Goal: Check status: Check status

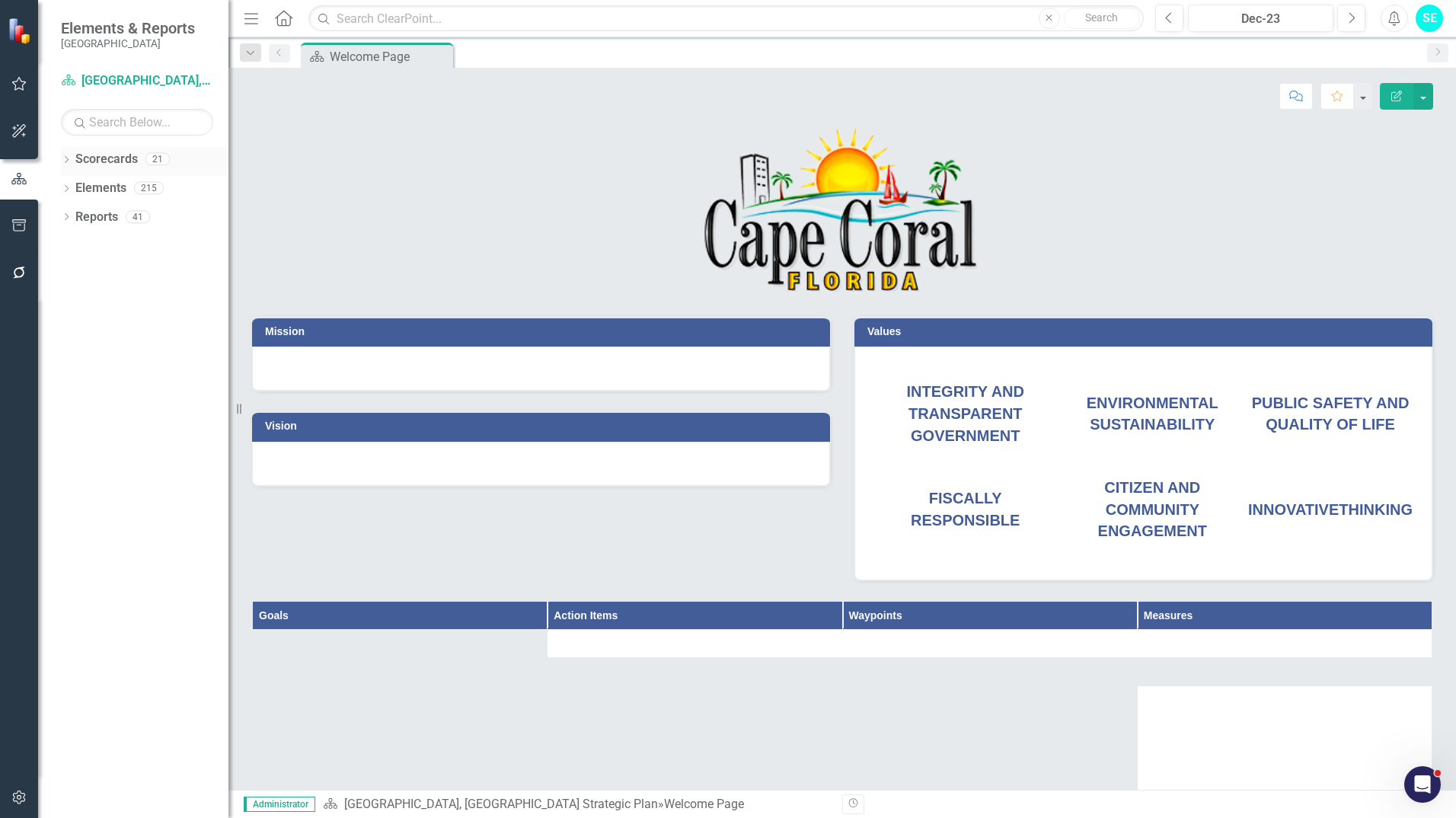
click at [64, 159] on icon "Dropdown" at bounding box center [67, 161] width 11 height 8
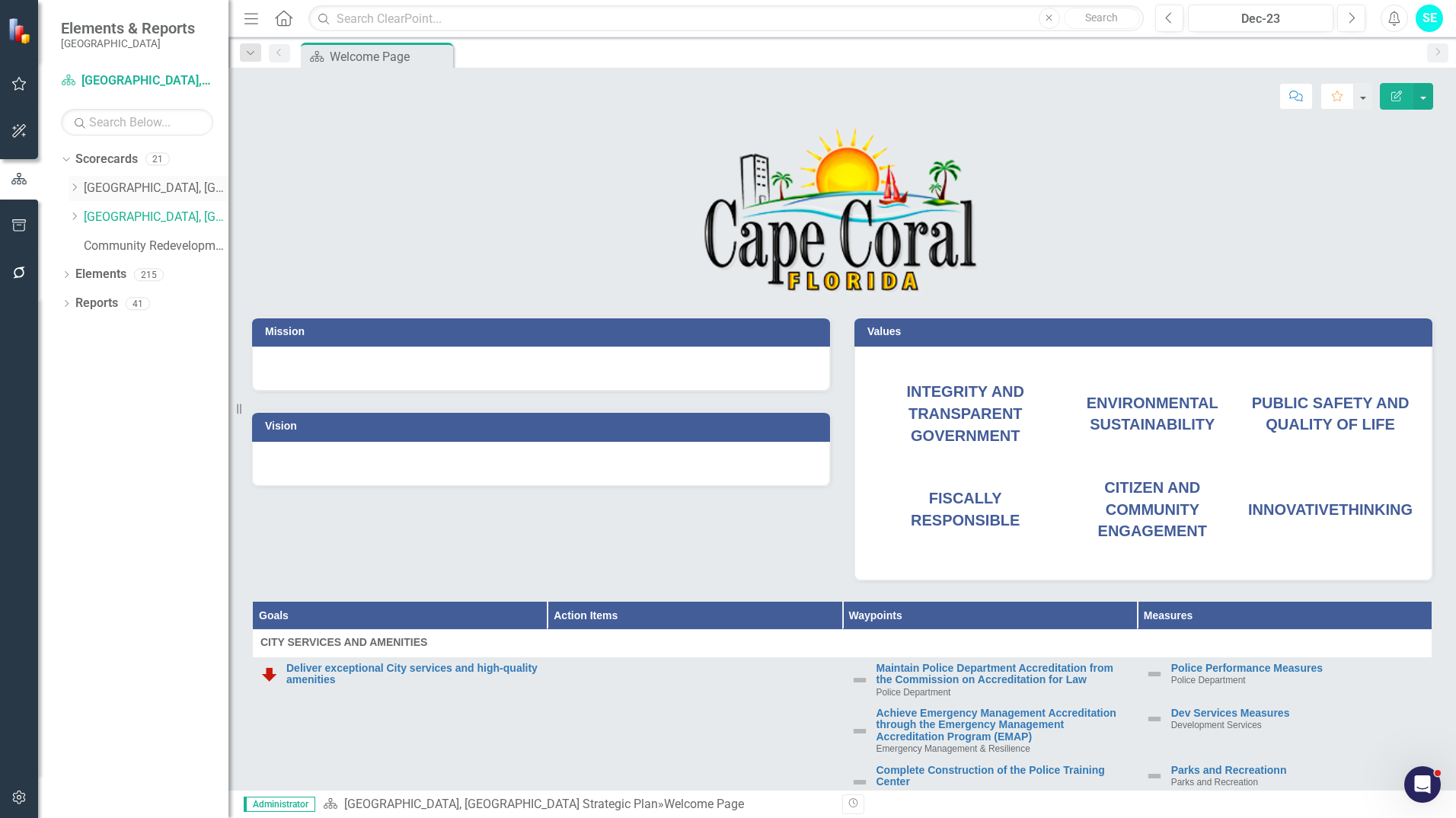
click at [73, 189] on icon "Dropdown" at bounding box center [74, 187] width 12 height 9
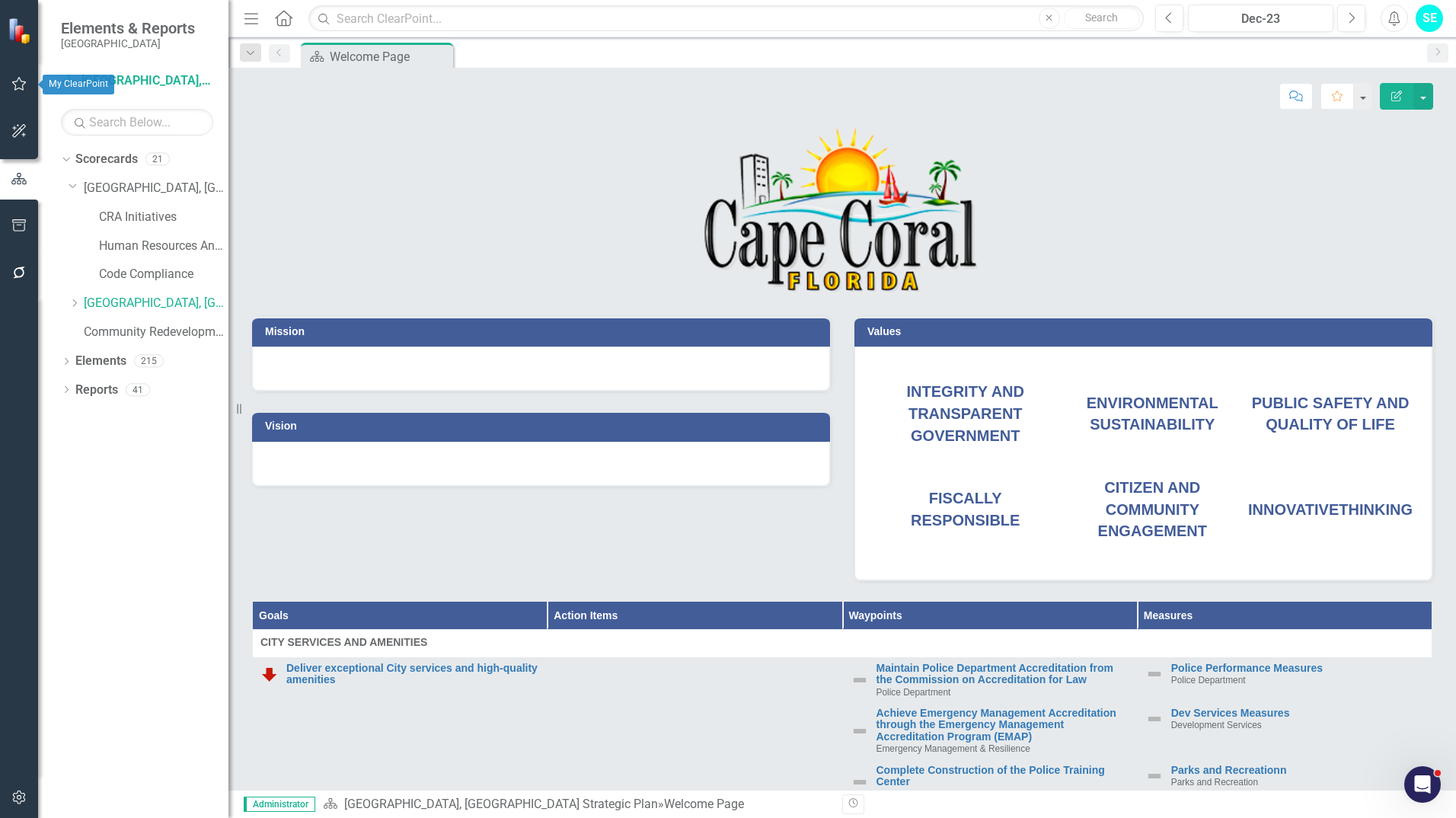
click at [13, 84] on icon "button" at bounding box center [20, 84] width 16 height 12
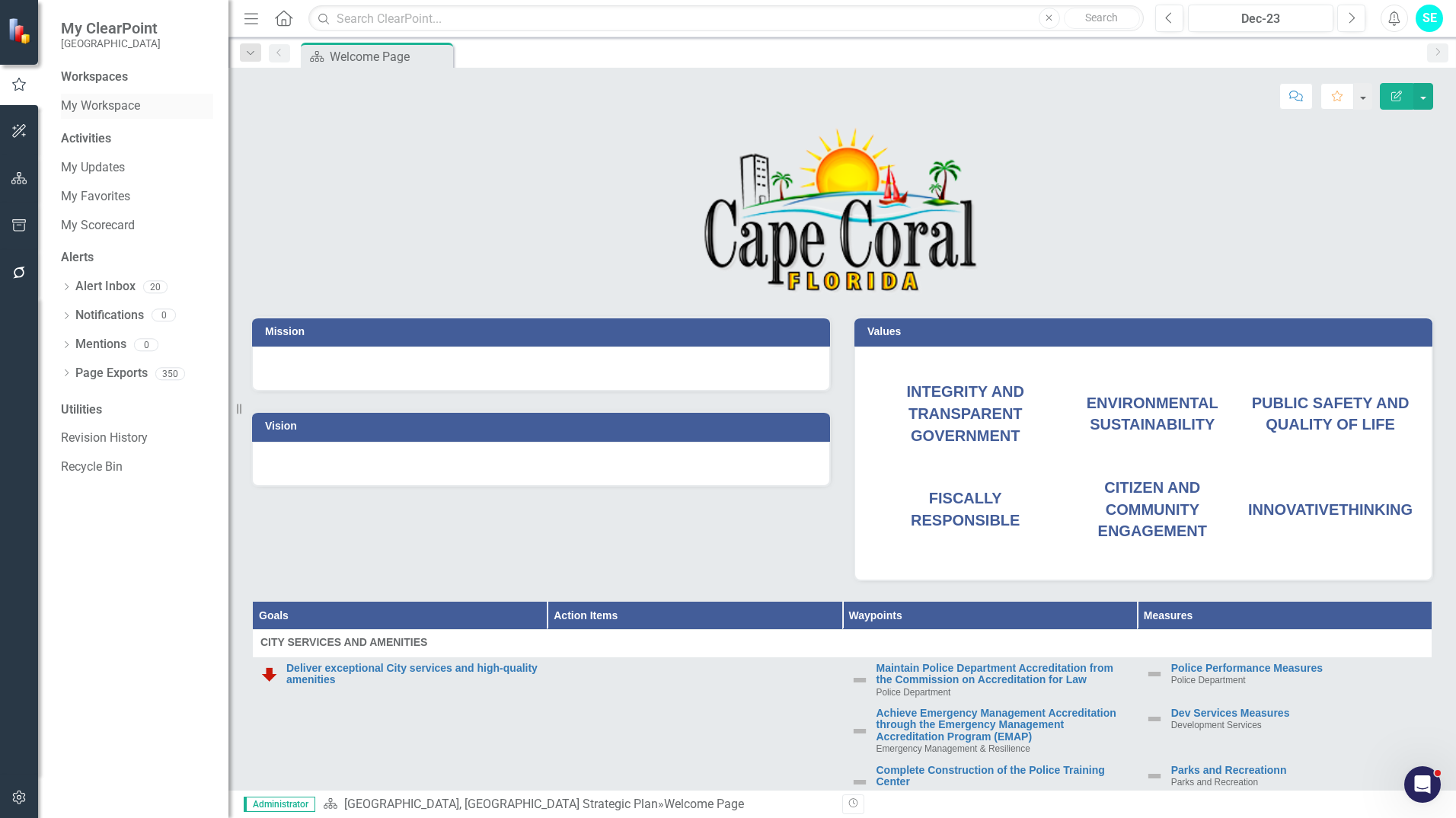
click at [91, 106] on link "My Workspace" at bounding box center [138, 106] width 153 height 18
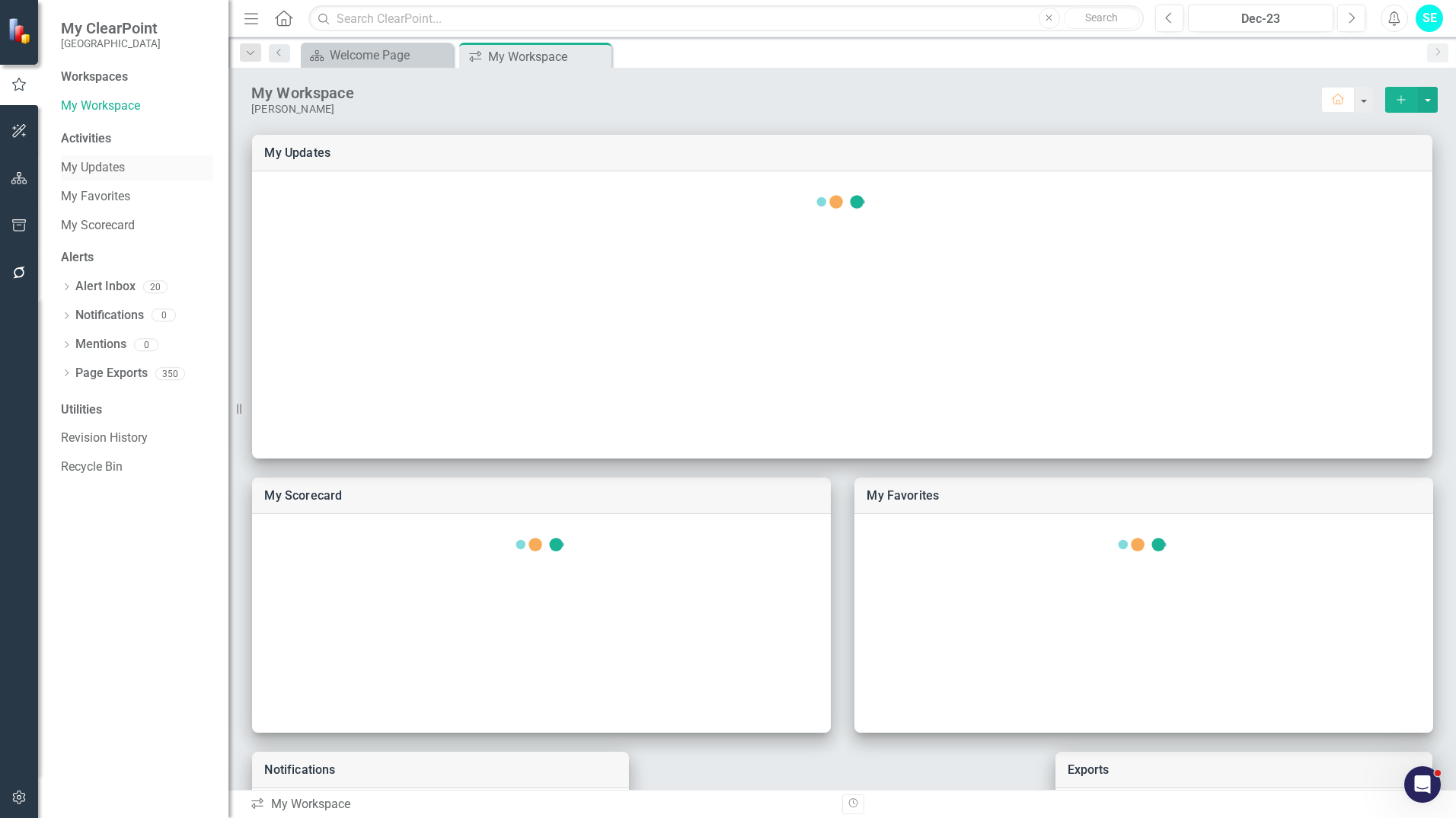
click at [102, 163] on link "My Updates" at bounding box center [138, 168] width 153 height 18
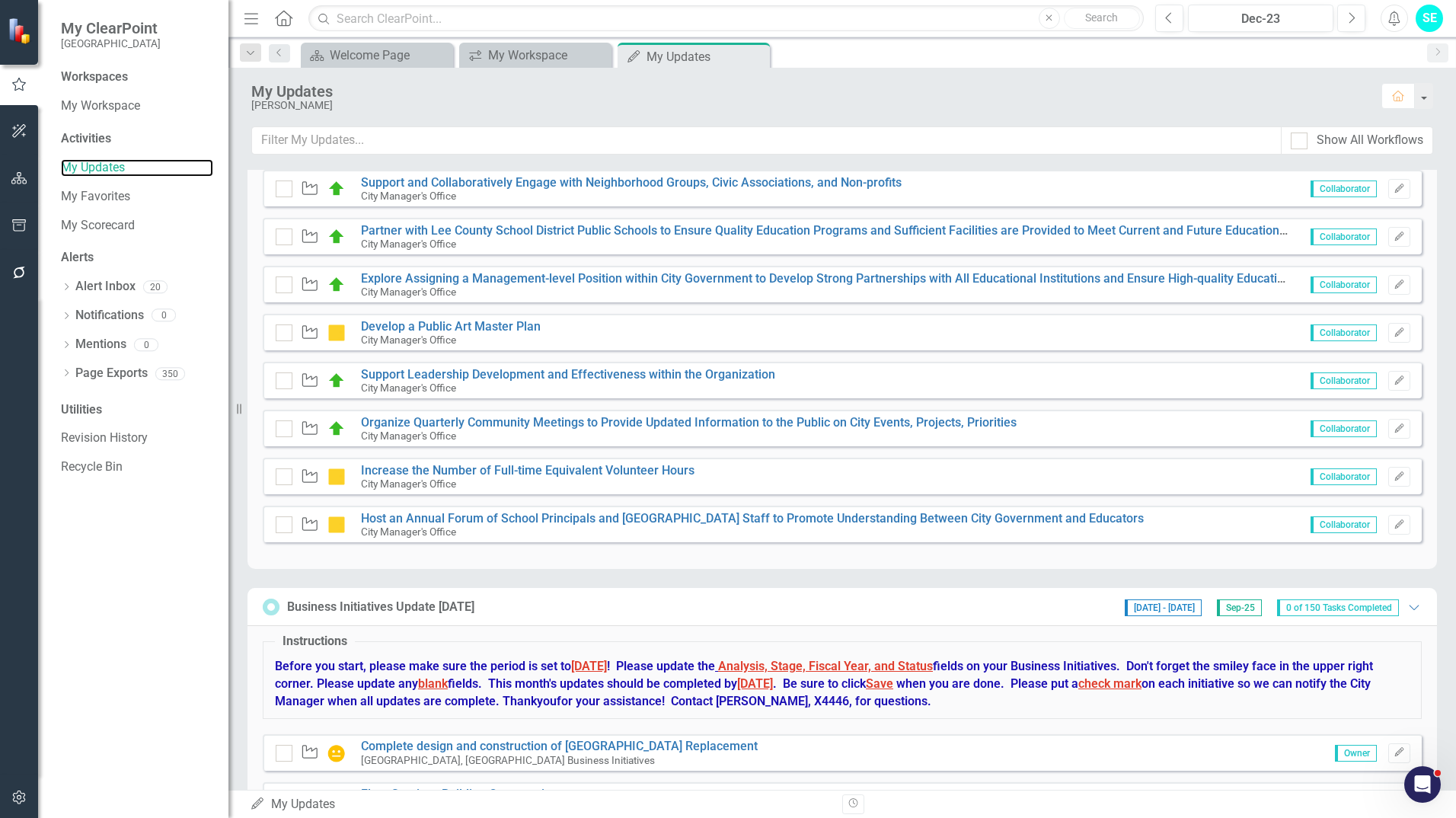
scroll to position [319, 0]
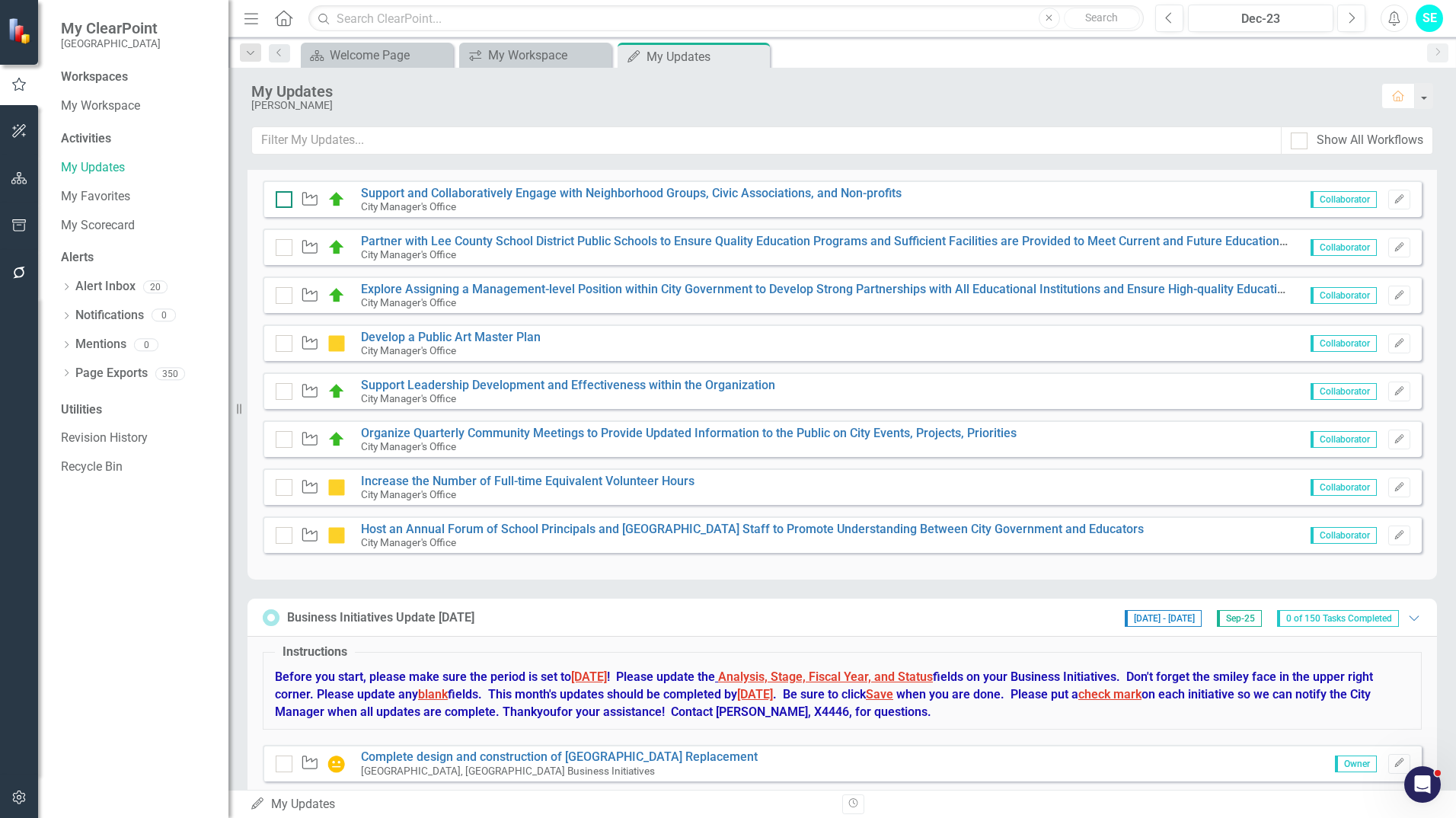
click at [279, 203] on div at bounding box center [284, 199] width 17 height 17
click at [279, 201] on input "checkbox" at bounding box center [280, 195] width 10 height 10
checkbox input "false"
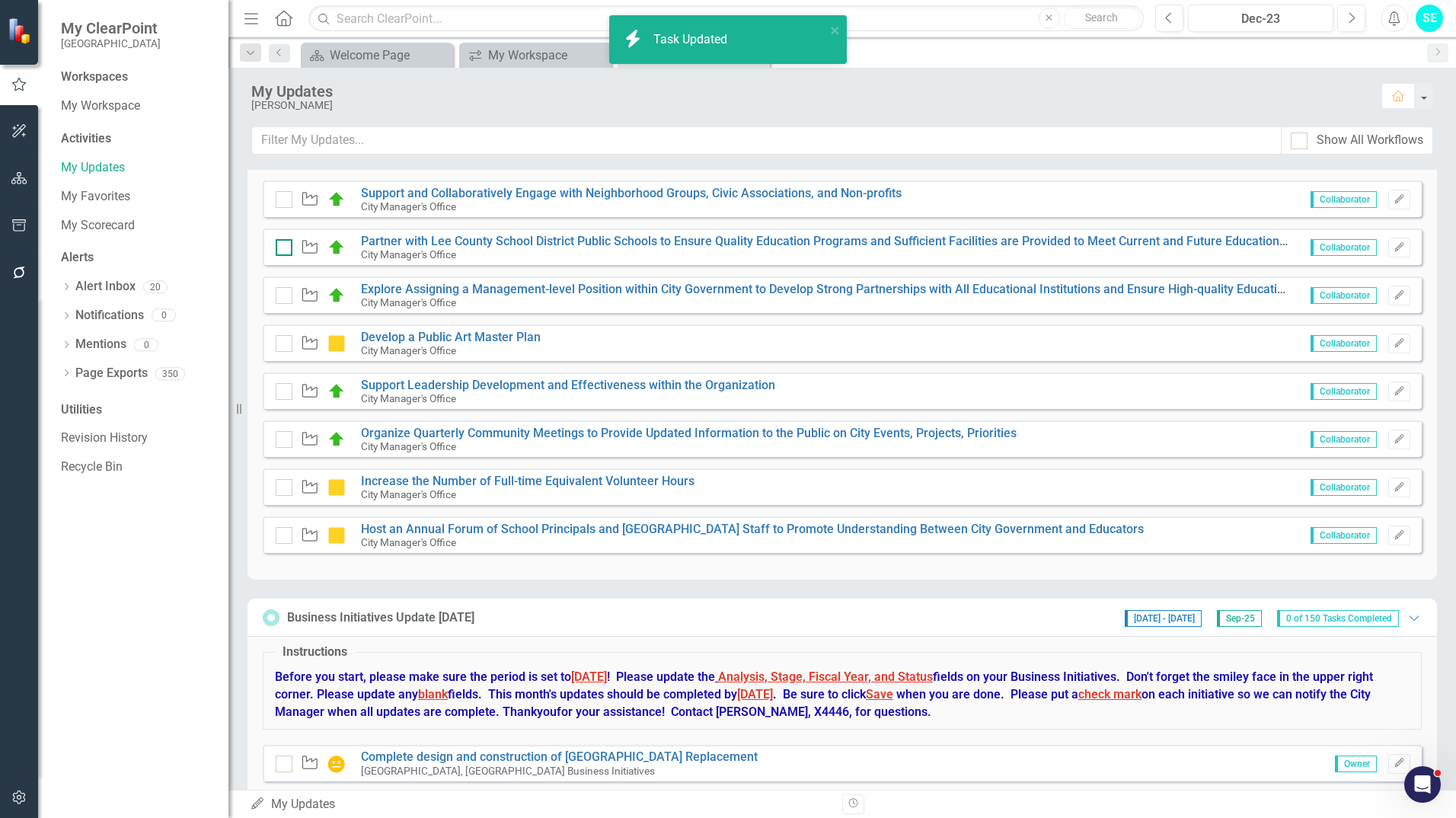
click at [284, 244] on input "checkbox" at bounding box center [280, 243] width 10 height 10
checkbox input "false"
checkbox input "true"
click at [281, 296] on input "checkbox" at bounding box center [280, 291] width 10 height 10
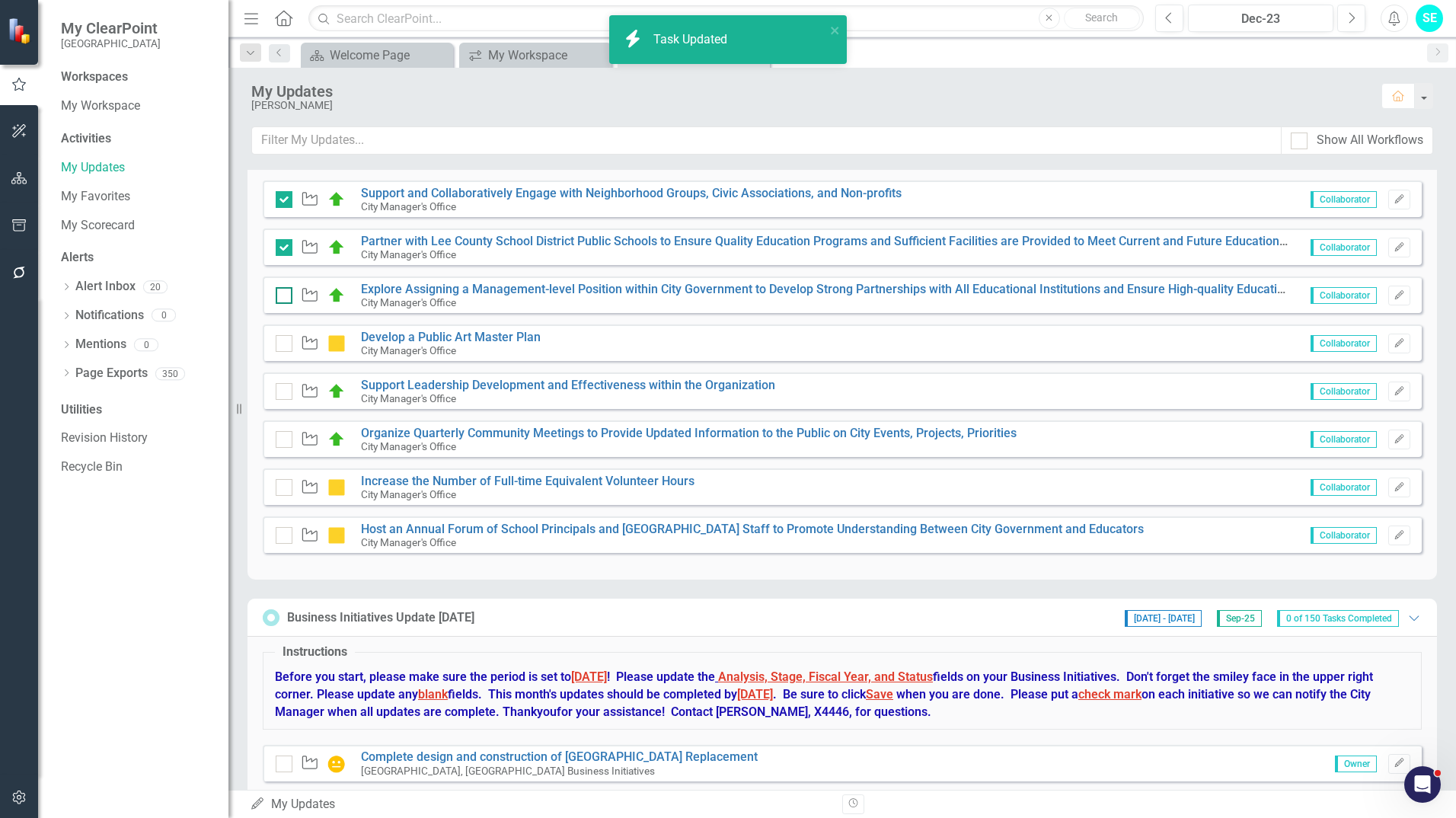
checkbox input "false"
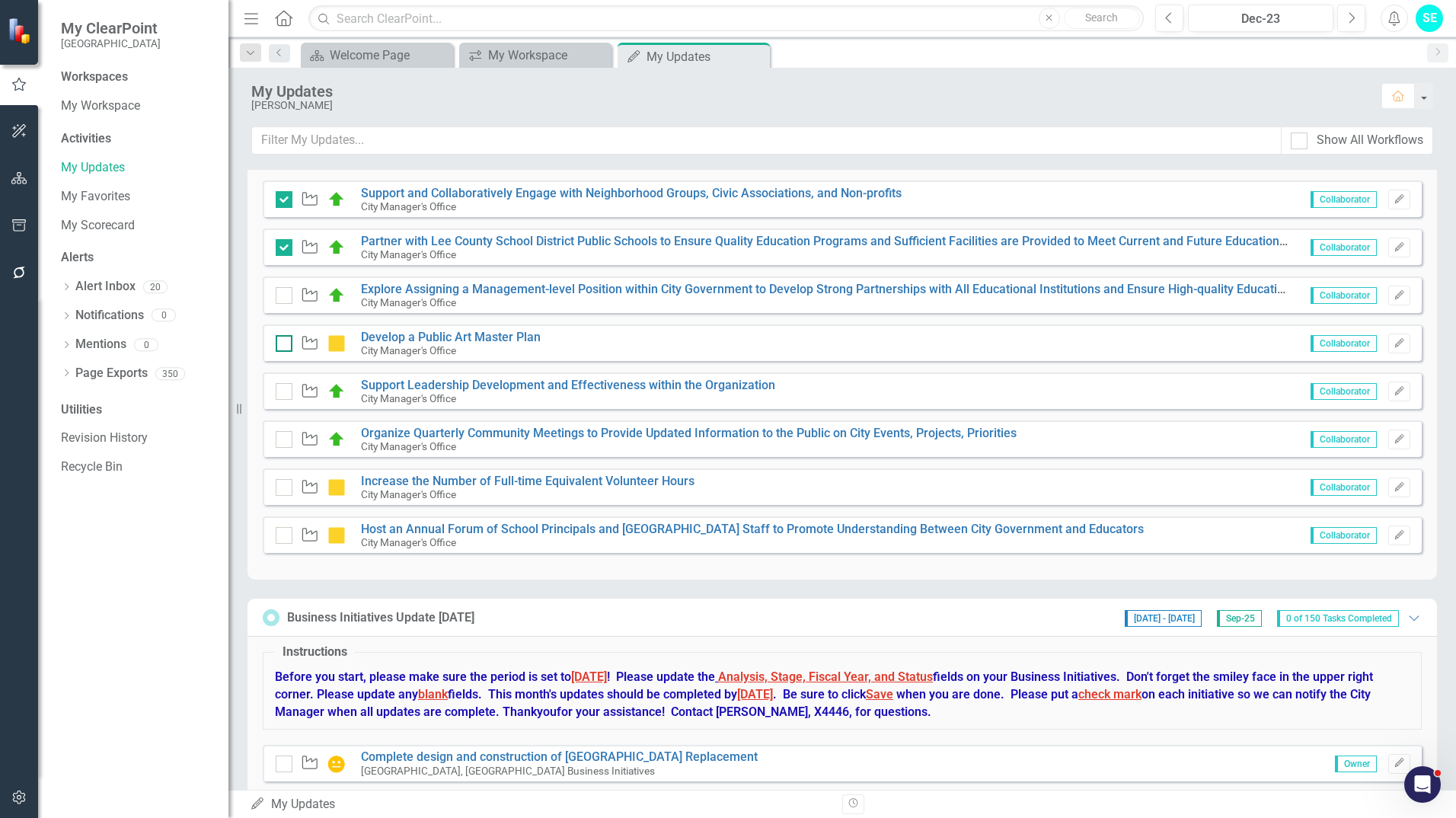
click at [287, 337] on div at bounding box center [284, 343] width 17 height 17
click at [286, 337] on input "checkbox" at bounding box center [280, 340] width 10 height 10
checkbox input "false"
checkbox input "true"
click at [287, 392] on div at bounding box center [284, 391] width 17 height 17
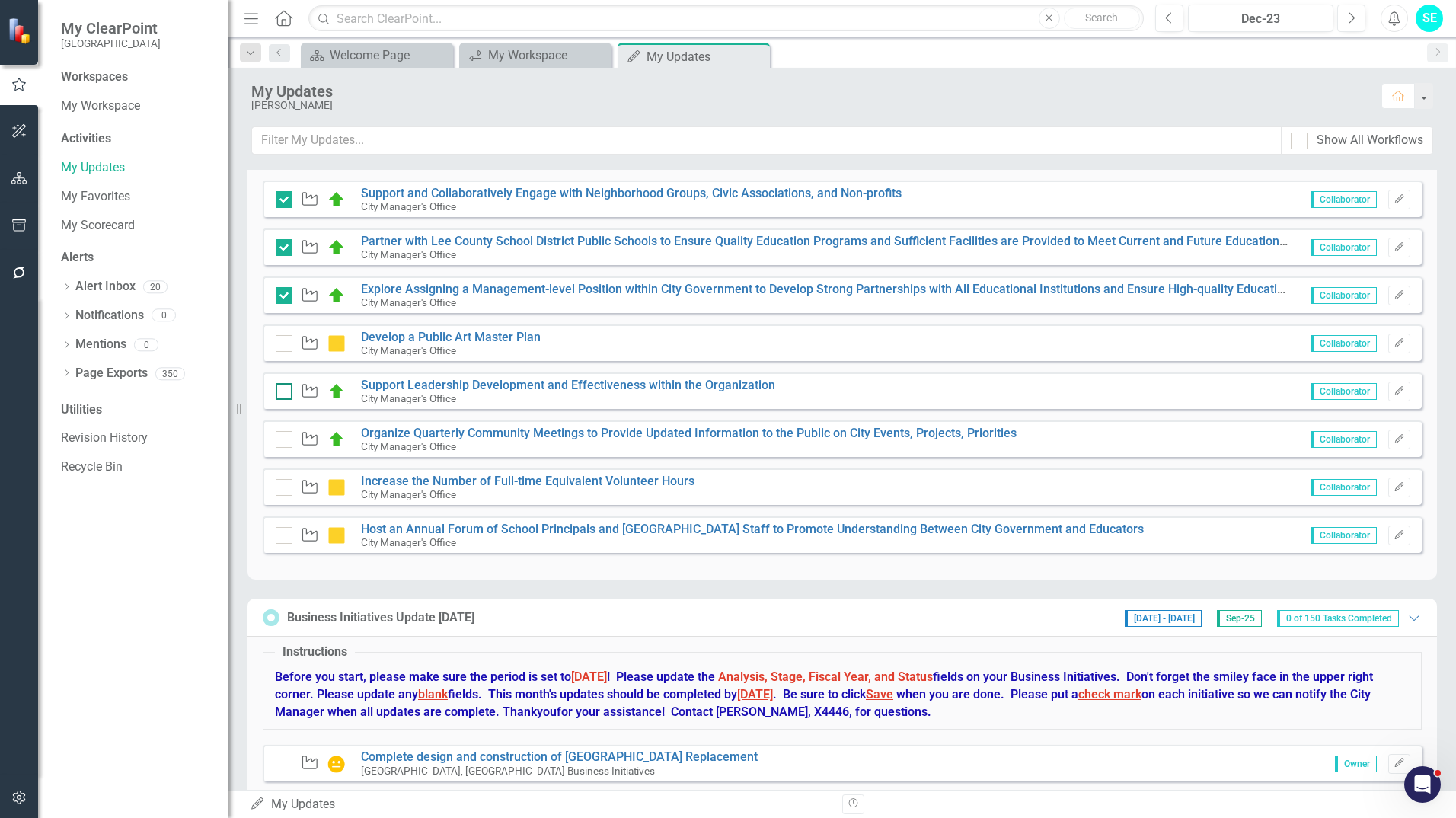
click at [286, 392] on input "checkbox" at bounding box center [280, 388] width 10 height 10
checkbox input "false"
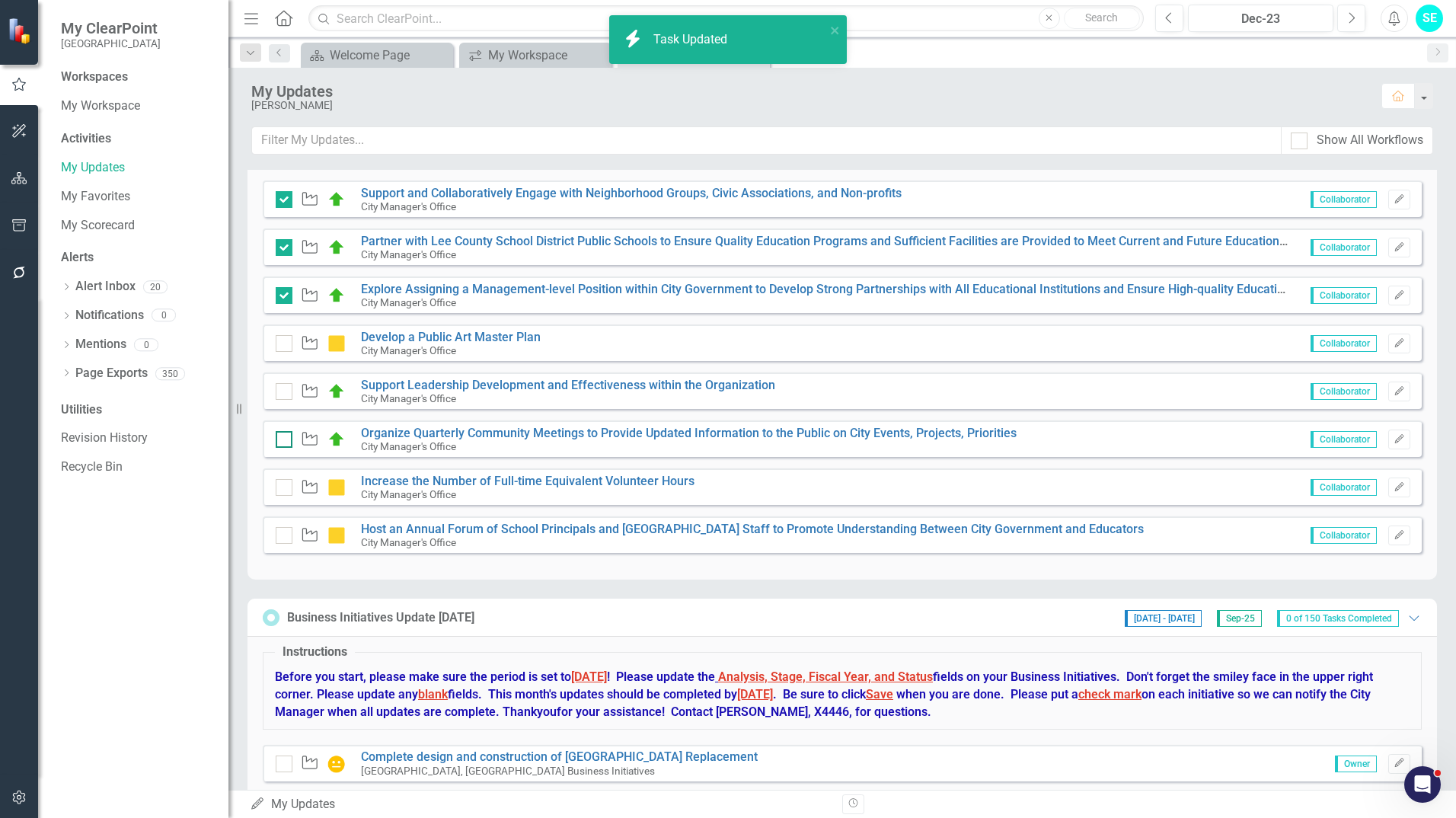
checkbox input "true"
click at [282, 439] on input "checkbox" at bounding box center [280, 436] width 10 height 10
checkbox input "false"
click at [286, 487] on div at bounding box center [284, 487] width 17 height 17
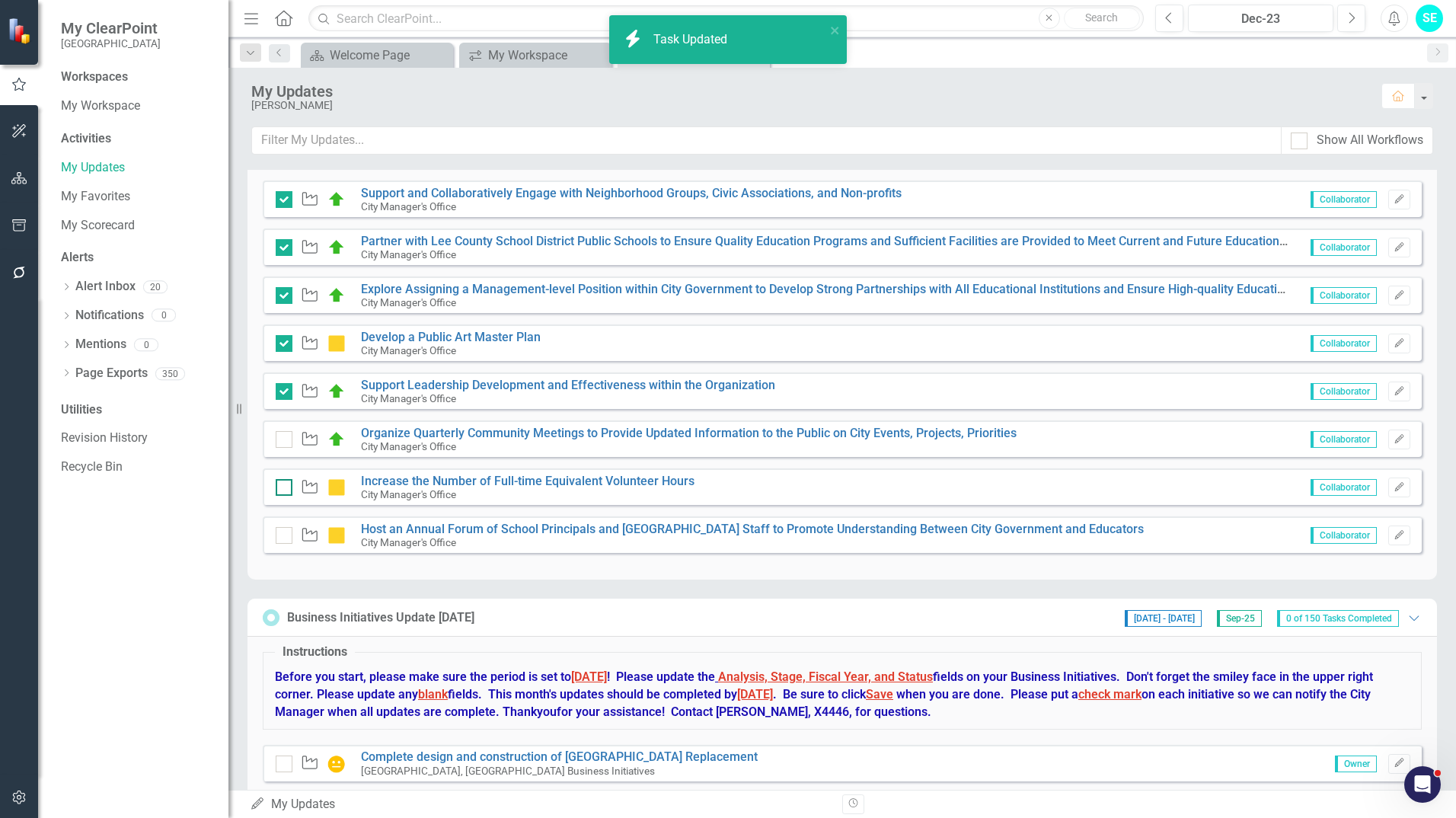
click at [286, 487] on input "checkbox" at bounding box center [280, 484] width 10 height 10
checkbox input "false"
checkbox input "true"
click at [282, 534] on input "checkbox" at bounding box center [280, 531] width 10 height 10
checkbox input "false"
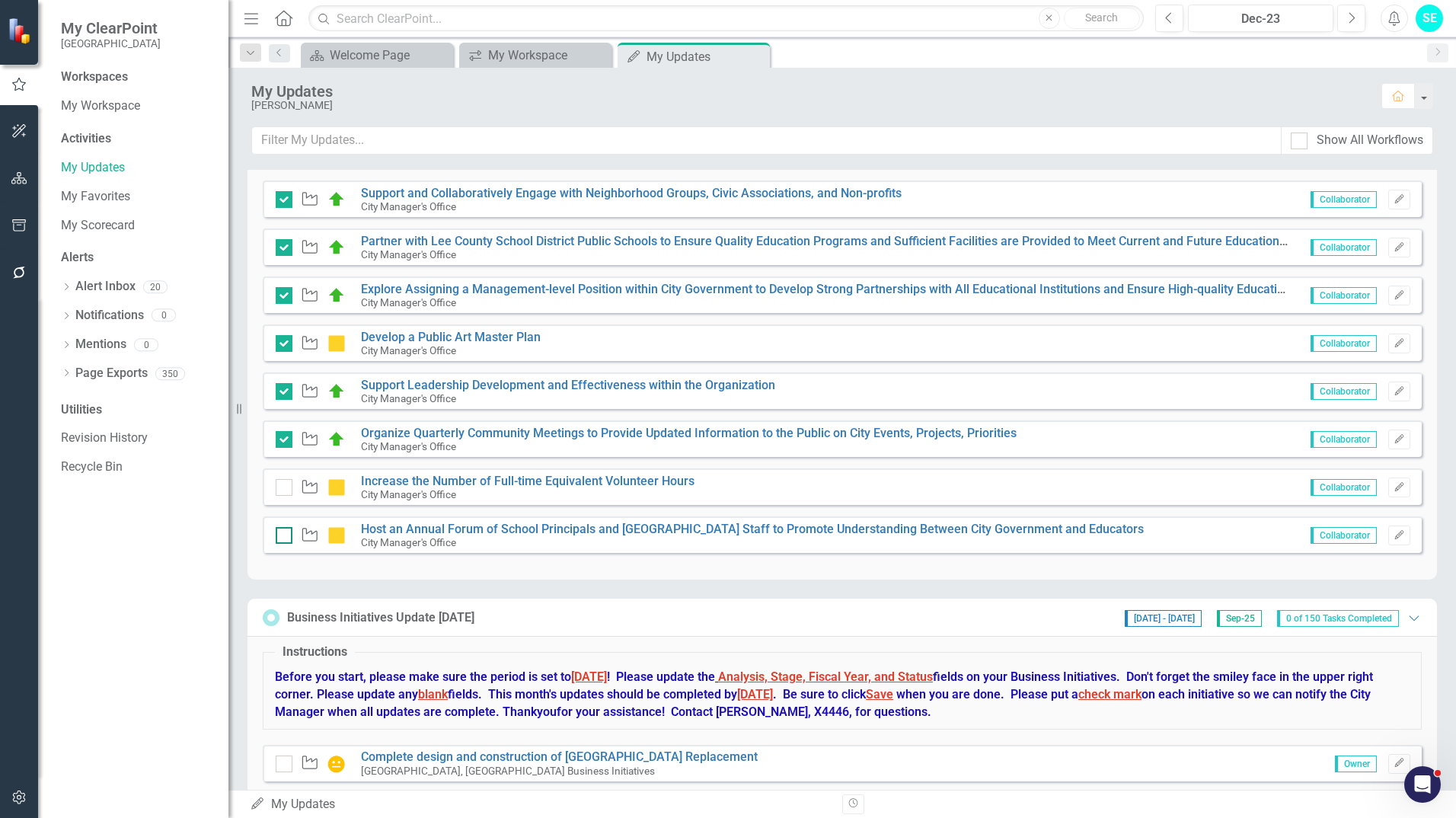
checkbox input "true"
click at [278, 544] on div at bounding box center [284, 535] width 17 height 17
click at [278, 537] on input "checkbox" at bounding box center [280, 531] width 10 height 10
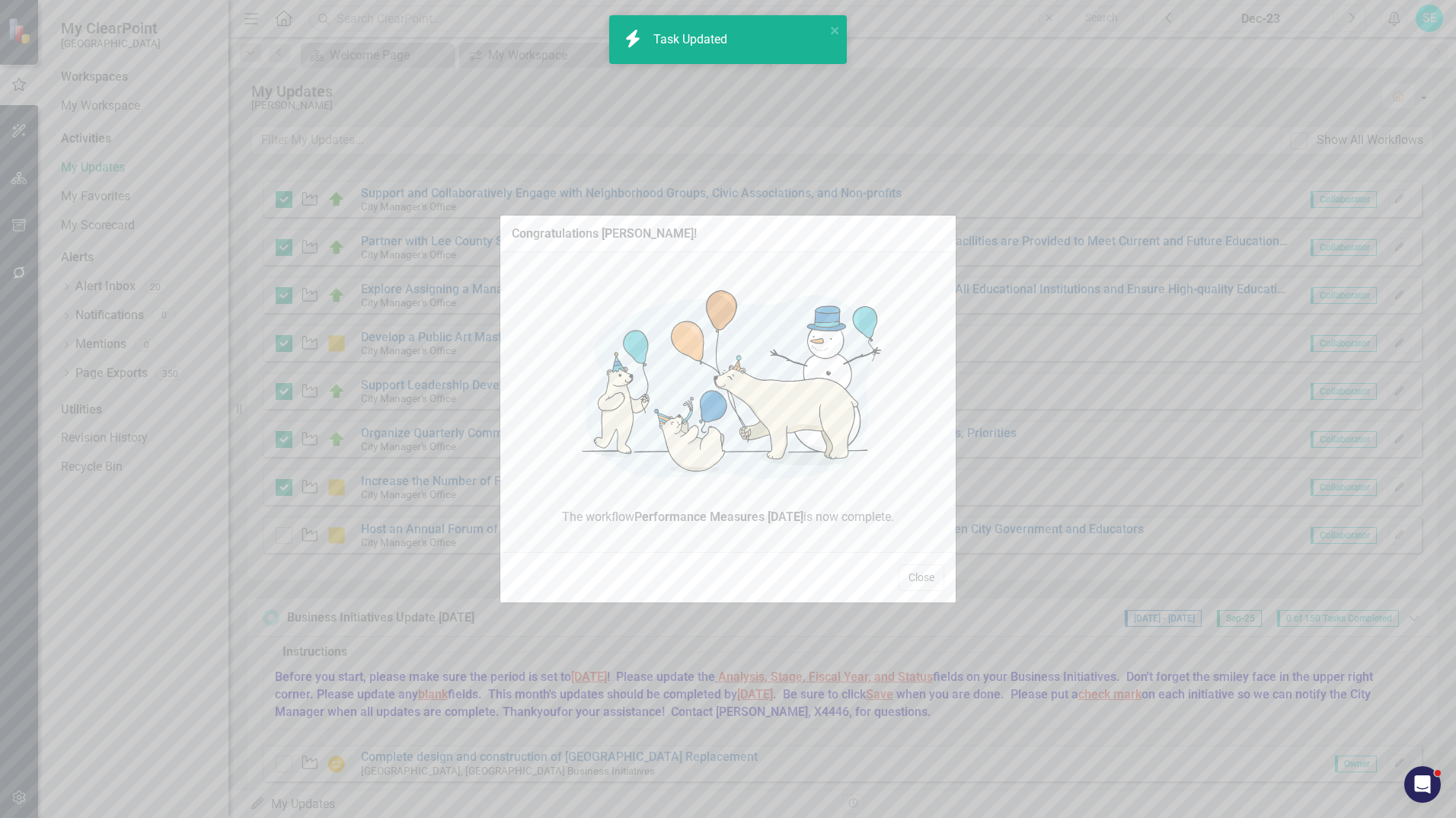
checkbox input "true"
click at [928, 576] on button "Close" at bounding box center [921, 578] width 45 height 27
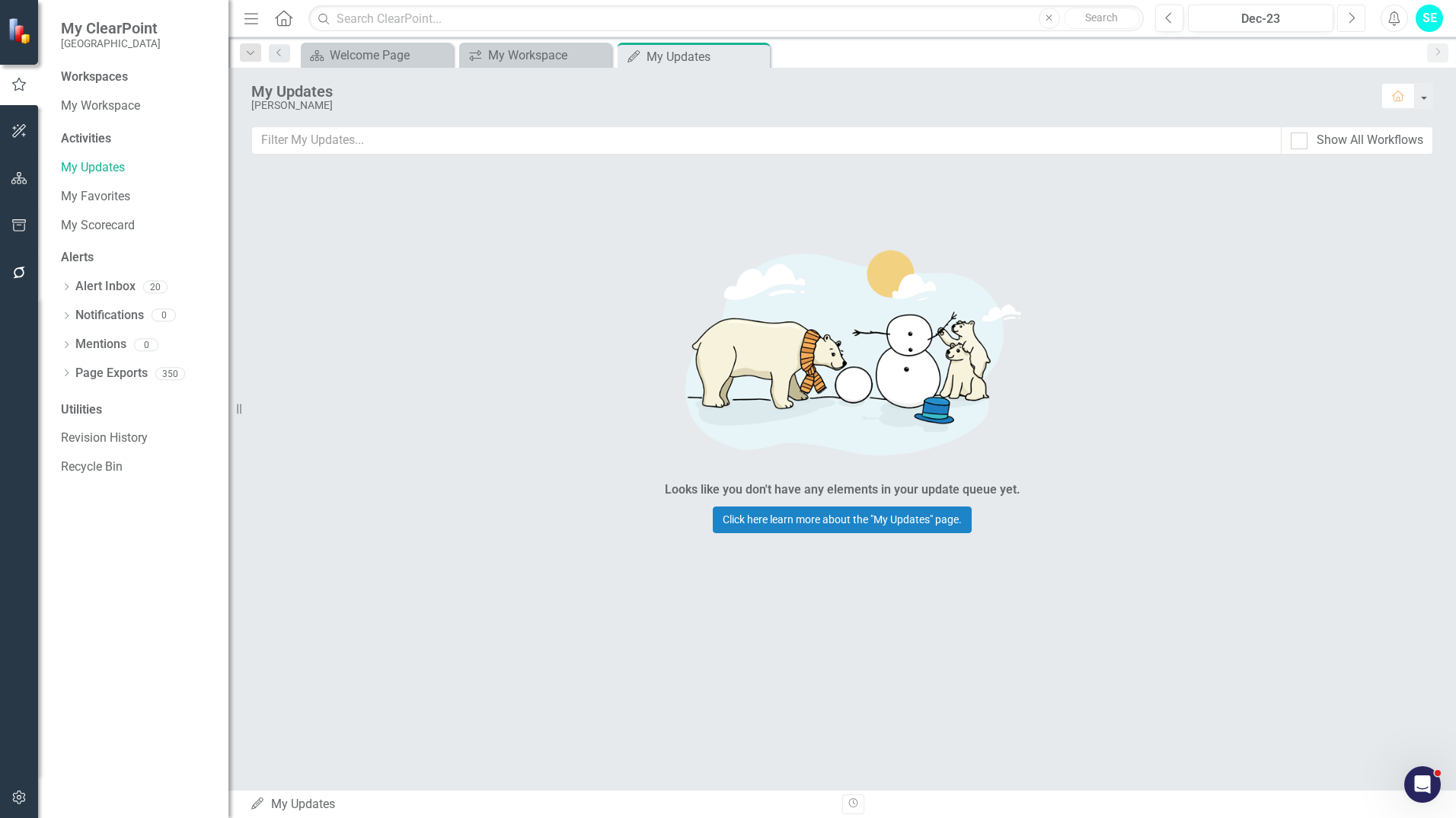
click at [1350, 19] on icon "Next" at bounding box center [1350, 18] width 8 height 13
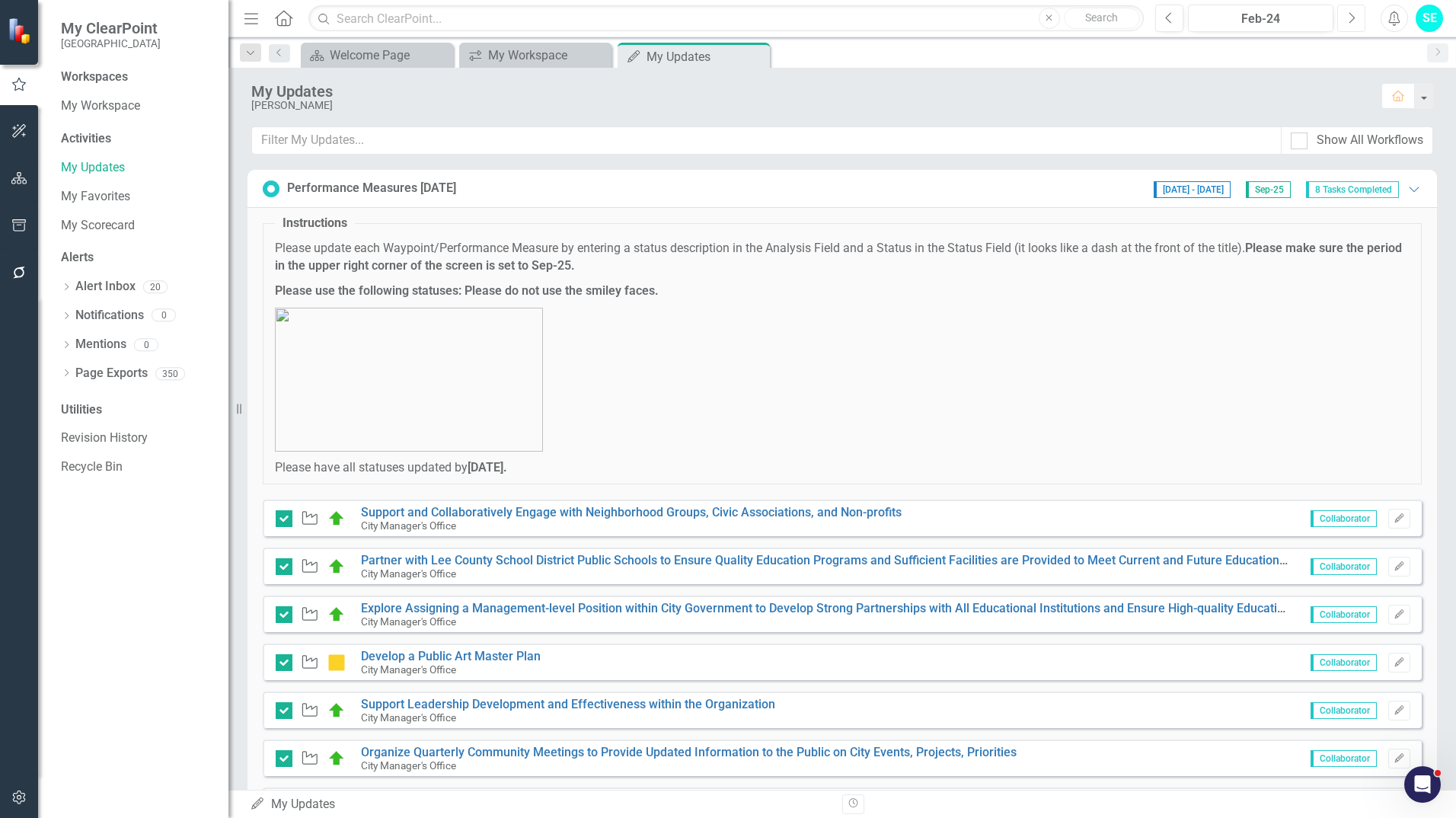
click at [1350, 19] on icon "Next" at bounding box center [1350, 18] width 8 height 13
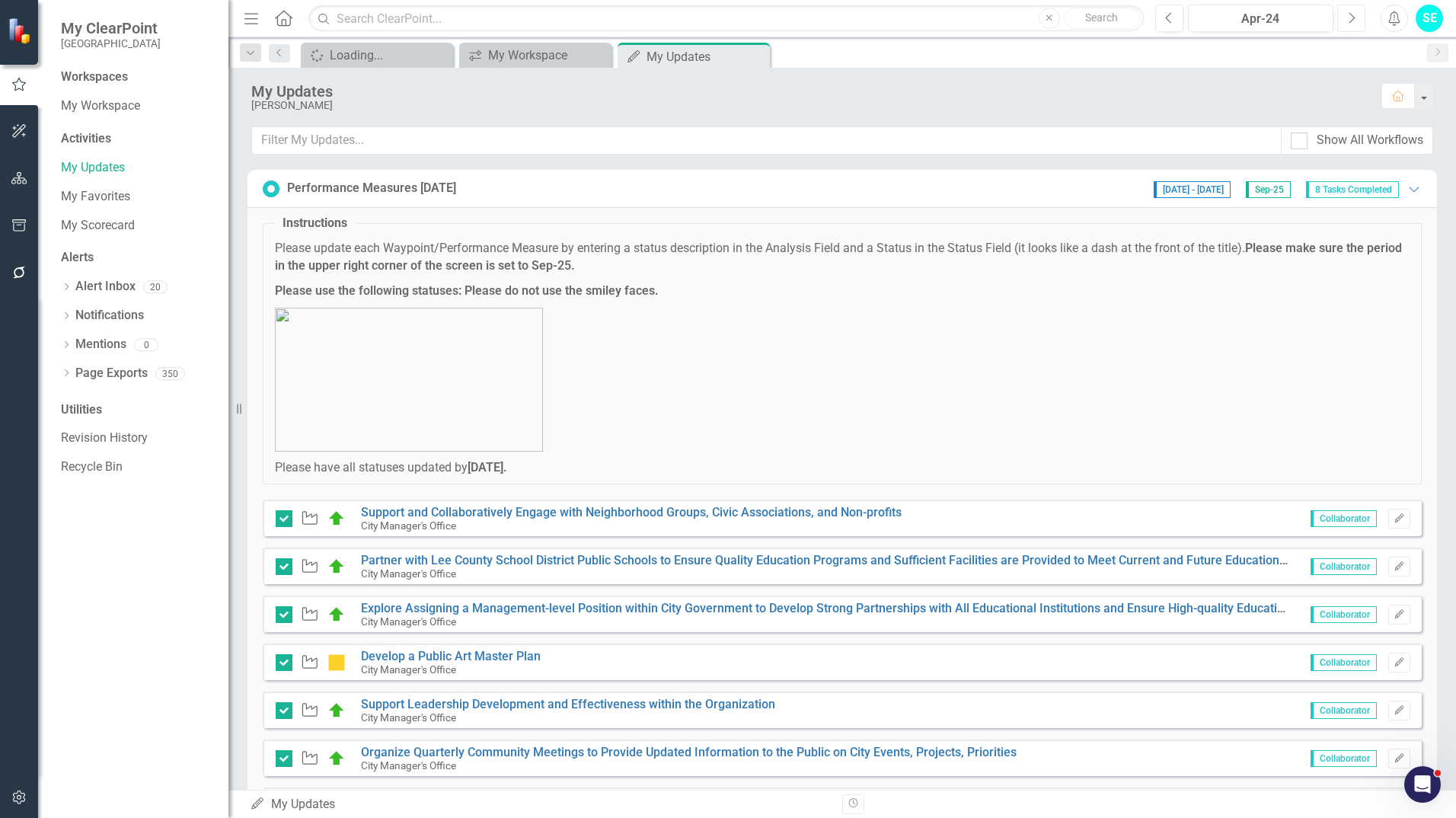
click at [1350, 19] on icon "Next" at bounding box center [1350, 18] width 8 height 13
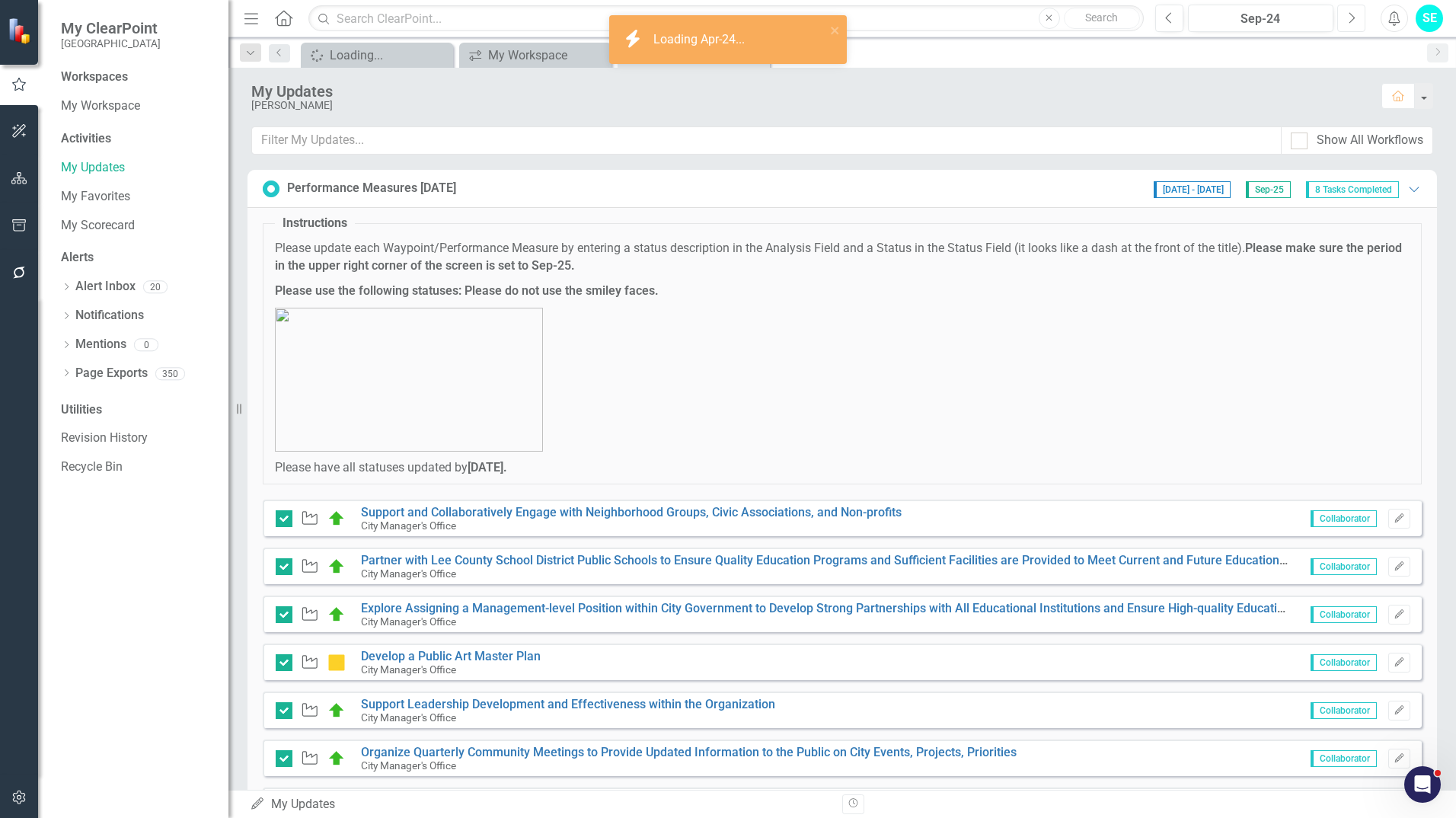
click at [1350, 19] on icon "Next" at bounding box center [1350, 18] width 8 height 13
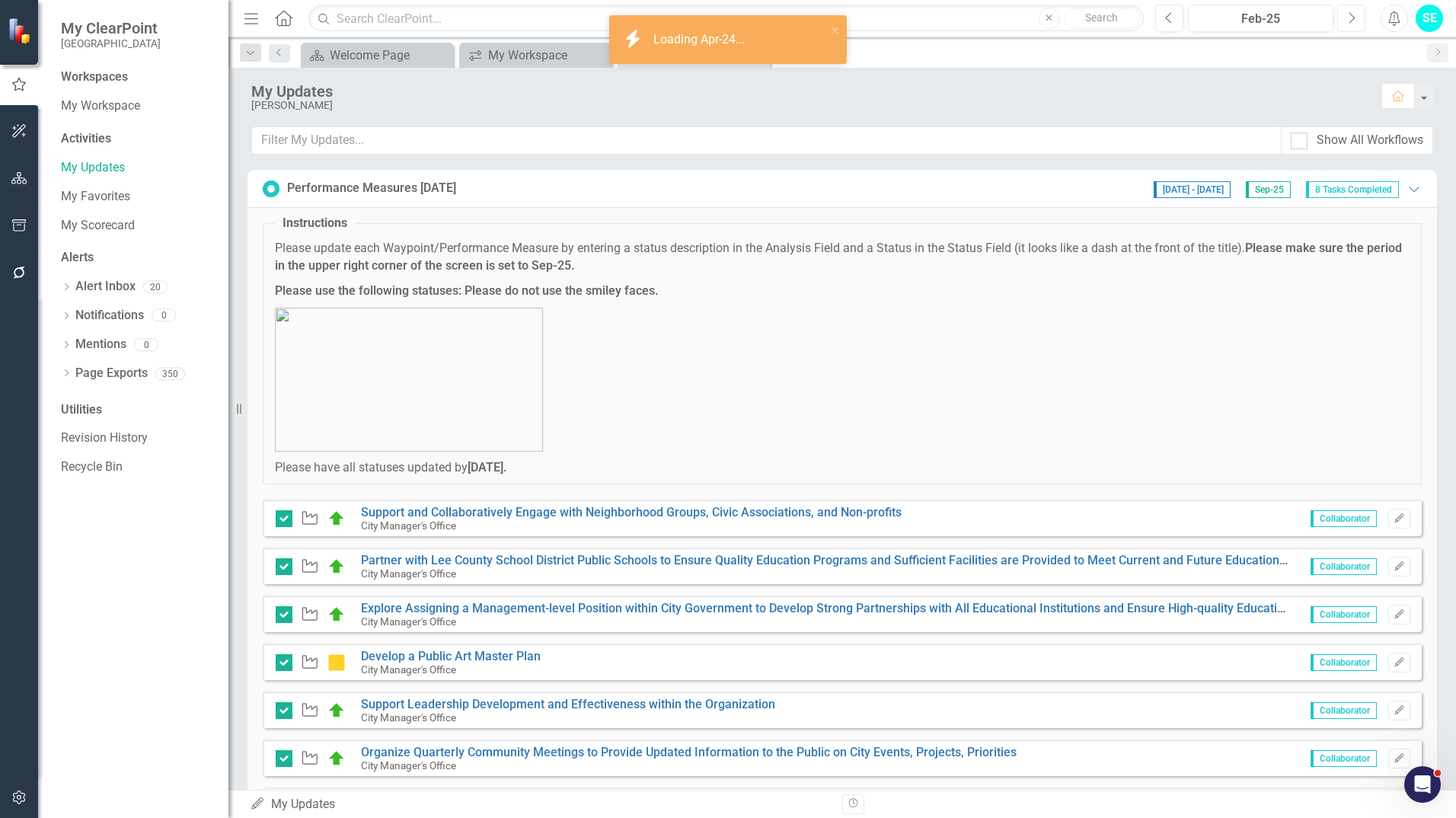
click at [1350, 19] on icon "Next" at bounding box center [1350, 18] width 8 height 13
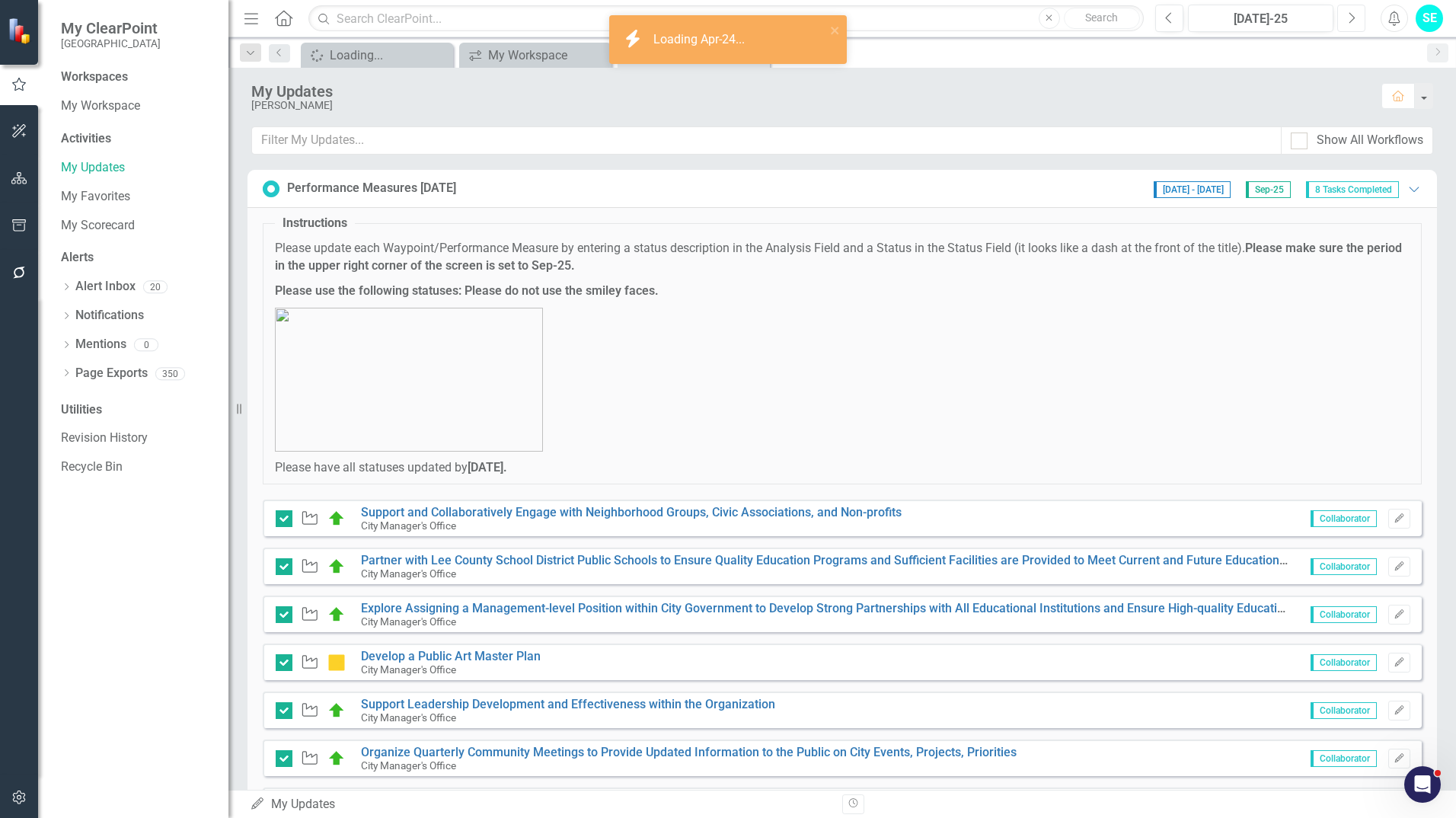
click at [1350, 19] on icon "Next" at bounding box center [1350, 18] width 8 height 13
